Goal: Check status

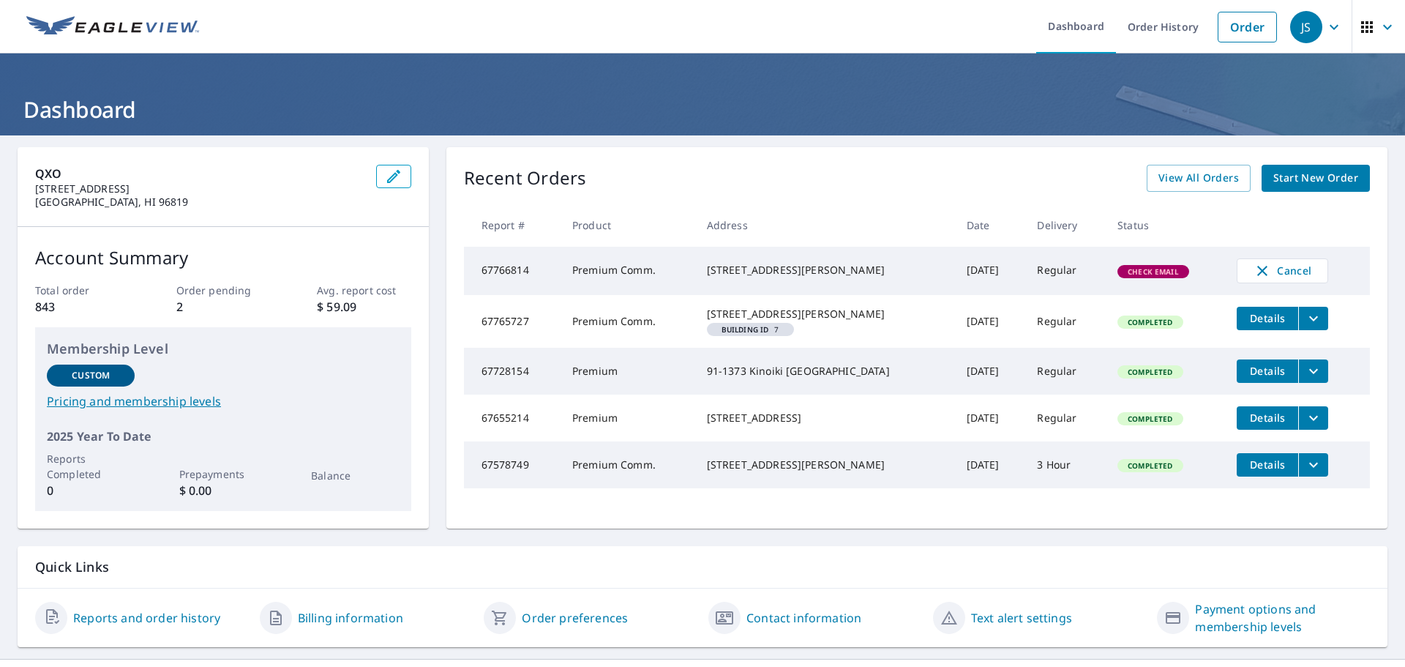
click at [1131, 266] on div "Check Email" at bounding box center [1154, 271] width 72 height 13
click at [1106, 282] on td "Check Email" at bounding box center [1165, 271] width 119 height 48
click at [1156, 274] on span "Check Email" at bounding box center [1153, 271] width 69 height 10
click at [1331, 15] on span "JS" at bounding box center [1318, 27] width 56 height 35
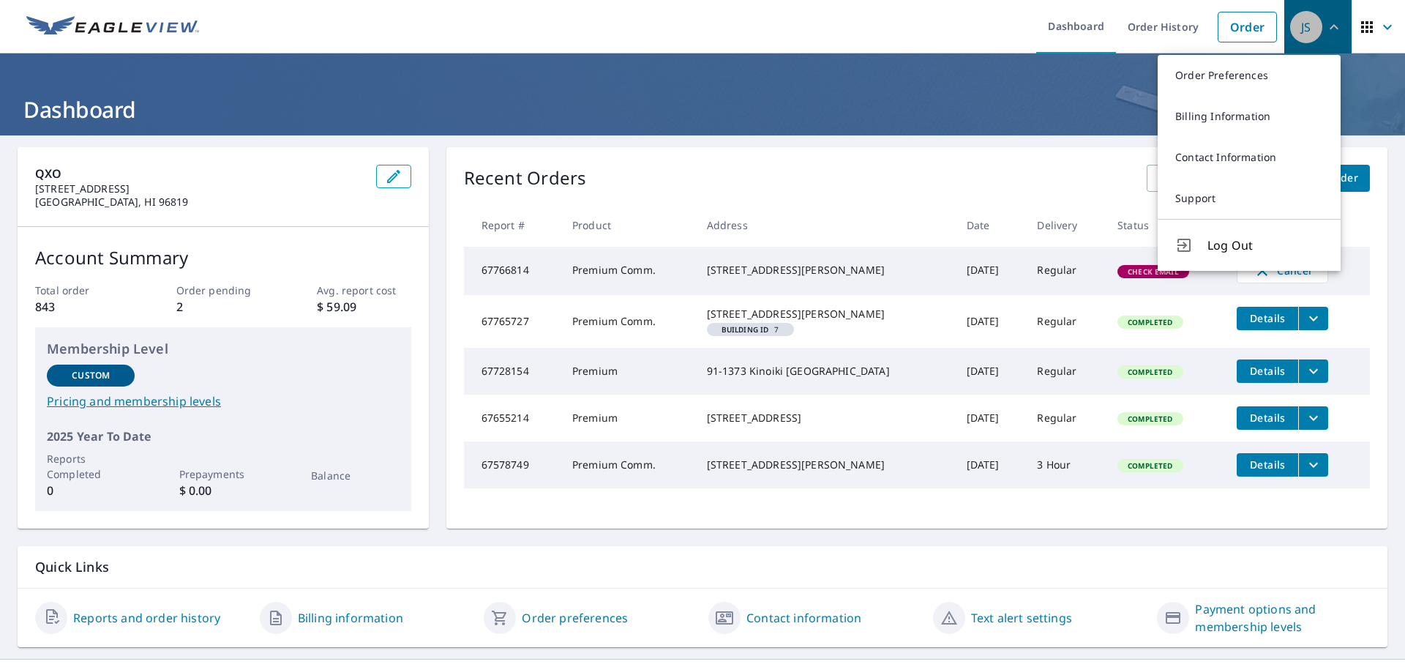
click at [1331, 15] on span "JS" at bounding box center [1318, 27] width 56 height 35
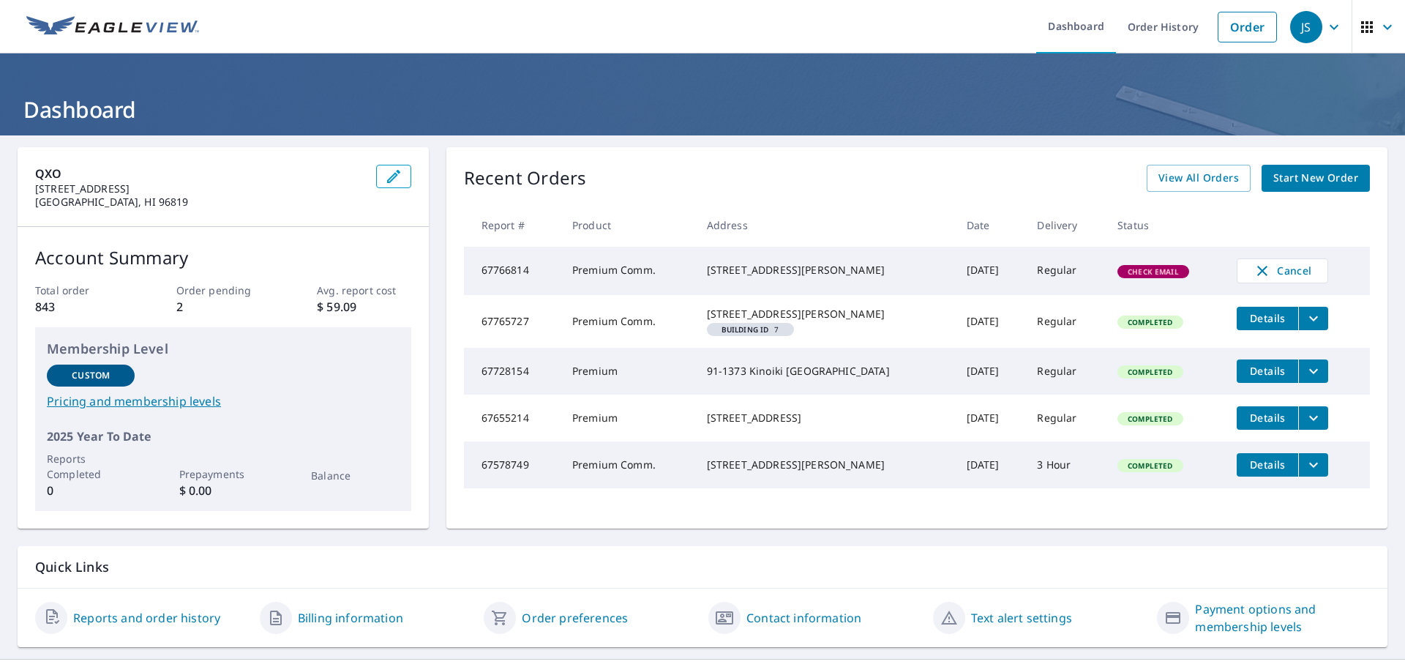
click at [1367, 24] on span "button" at bounding box center [1378, 27] width 41 height 35
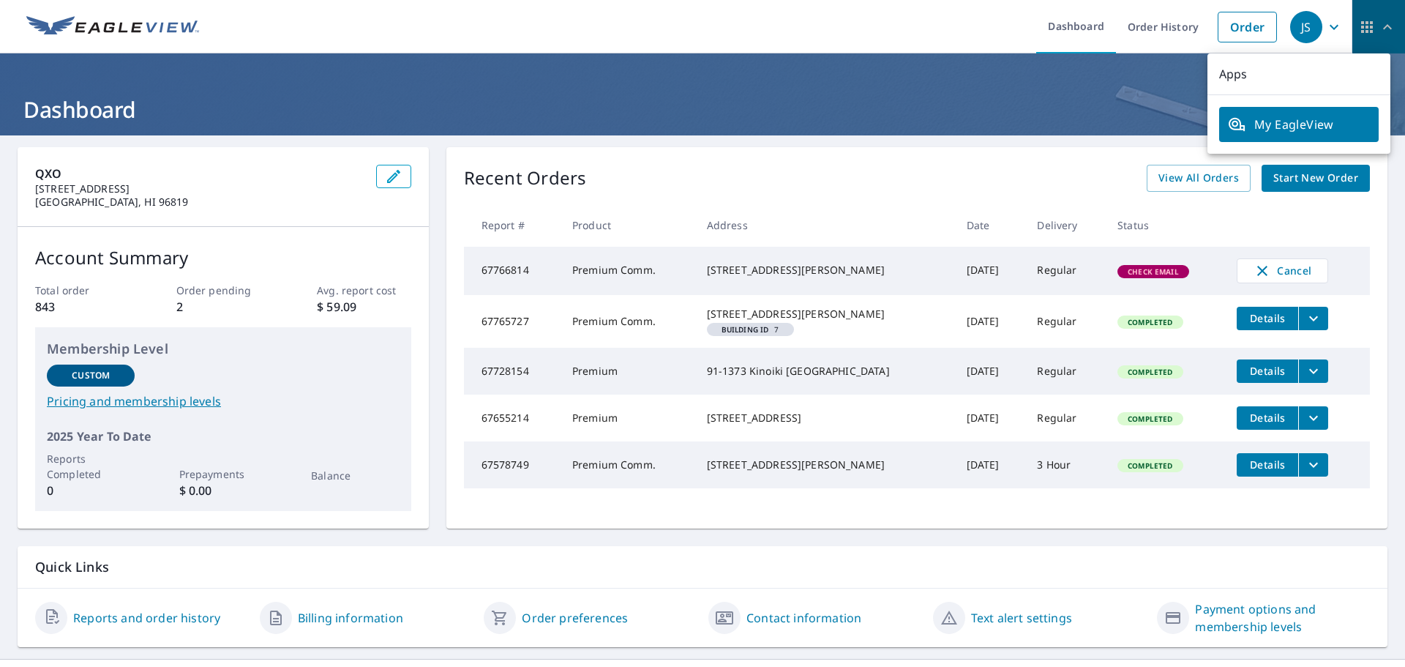
click at [1367, 24] on span "button" at bounding box center [1378, 27] width 41 height 35
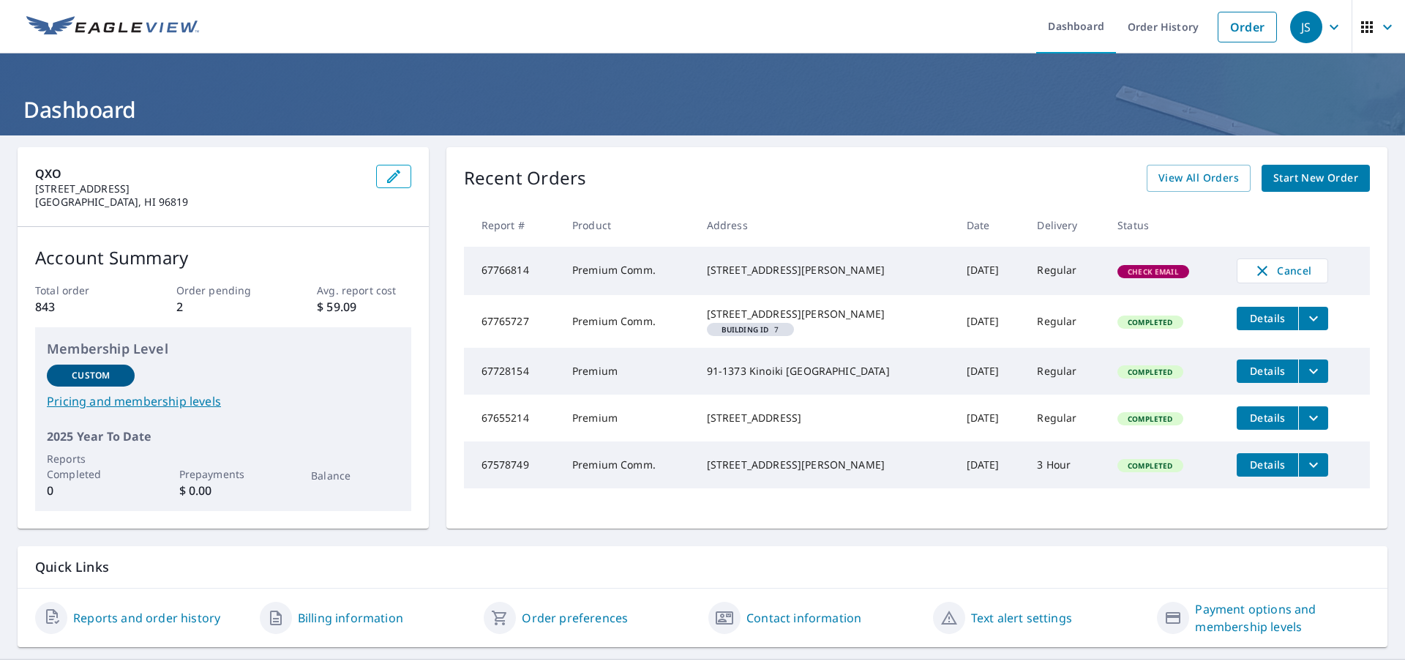
click at [955, 279] on td "[DATE]" at bounding box center [990, 271] width 71 height 48
click at [1140, 269] on span "Check Email" at bounding box center [1153, 271] width 69 height 10
click at [1329, 268] on td "Cancel" at bounding box center [1297, 271] width 145 height 48
click at [1166, 179] on span "View All Orders" at bounding box center [1199, 178] width 81 height 18
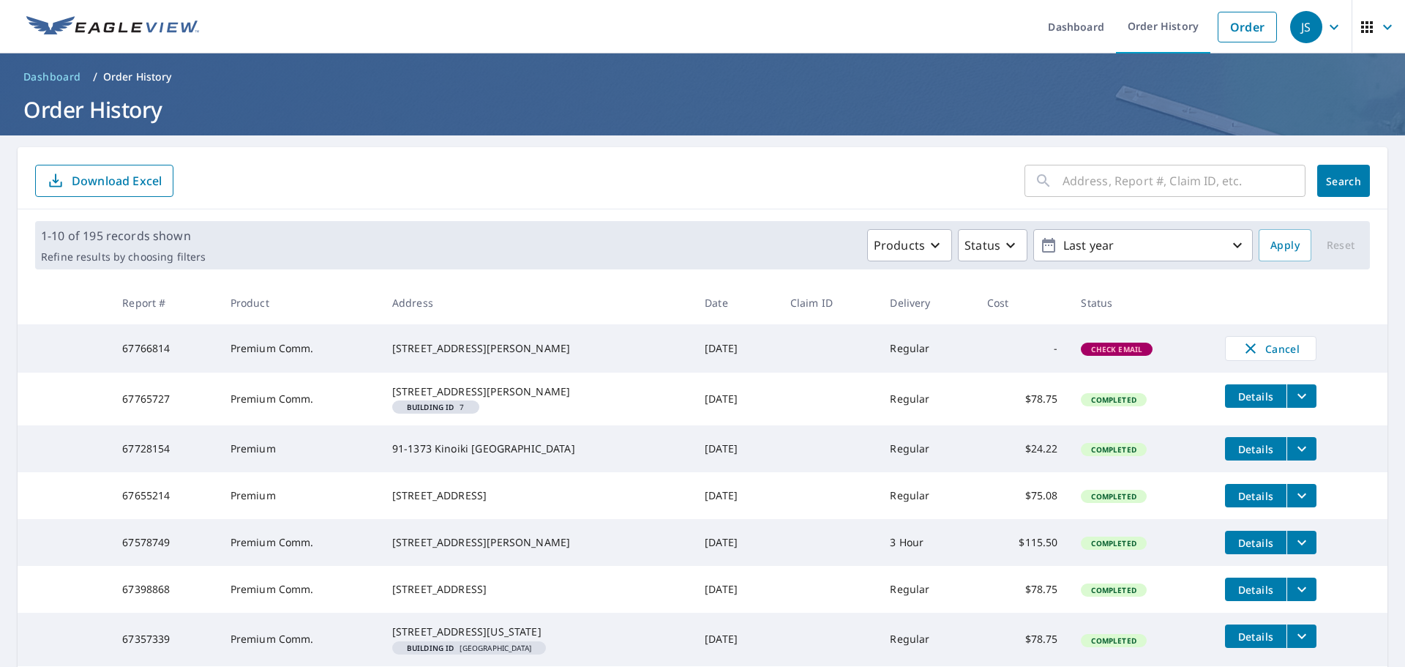
click at [695, 370] on td "[DATE]" at bounding box center [736, 348] width 86 height 48
click at [441, 356] on div "[STREET_ADDRESS][PERSON_NAME]" at bounding box center [536, 348] width 289 height 15
click at [1120, 354] on span "Check Email" at bounding box center [1117, 349] width 69 height 10
click at [693, 358] on td "[DATE]" at bounding box center [736, 348] width 86 height 48
